Goal: Information Seeking & Learning: Understand process/instructions

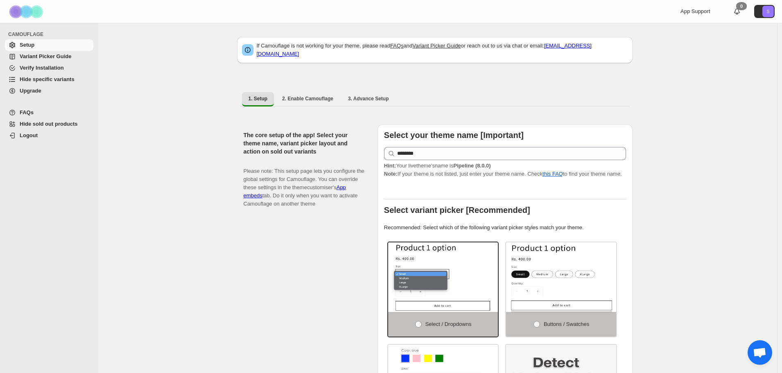
click at [36, 57] on span "Variant Picker Guide" at bounding box center [46, 56] width 52 height 6
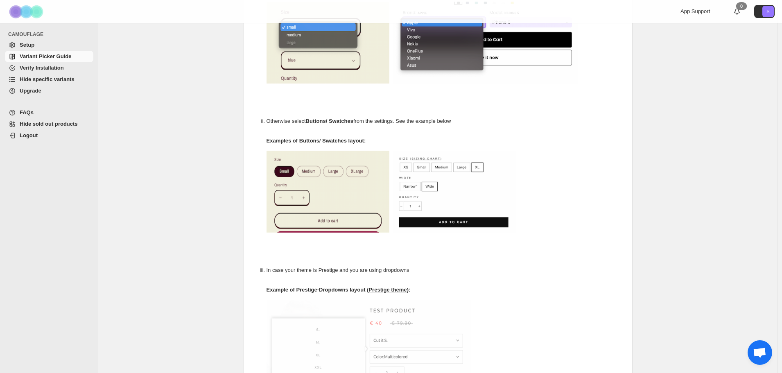
scroll to position [128, 0]
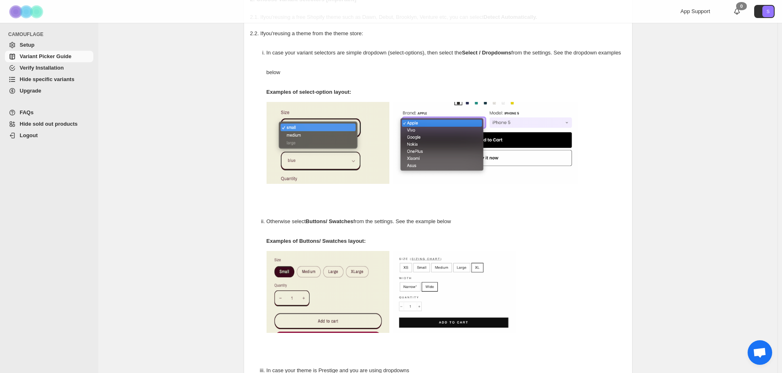
click at [54, 79] on span "Hide specific variants" at bounding box center [47, 79] width 55 height 6
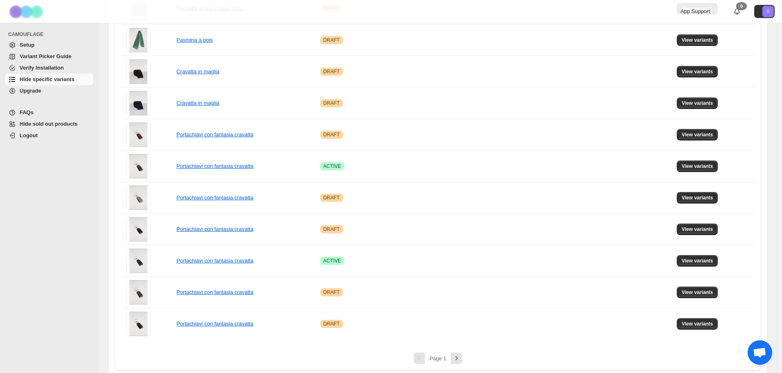
scroll to position [500, 0]
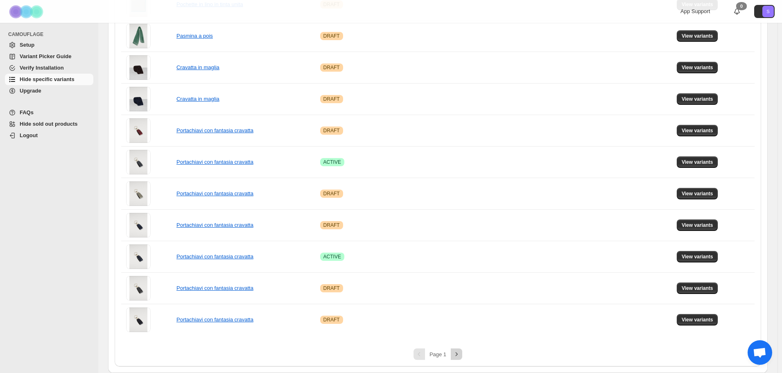
click at [462, 354] on button "Next" at bounding box center [456, 353] width 11 height 11
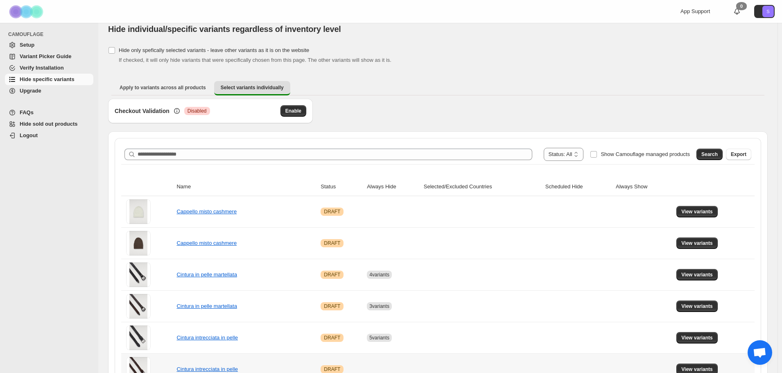
scroll to position [9, 0]
